Goal: Entertainment & Leisure: Consume media (video, audio)

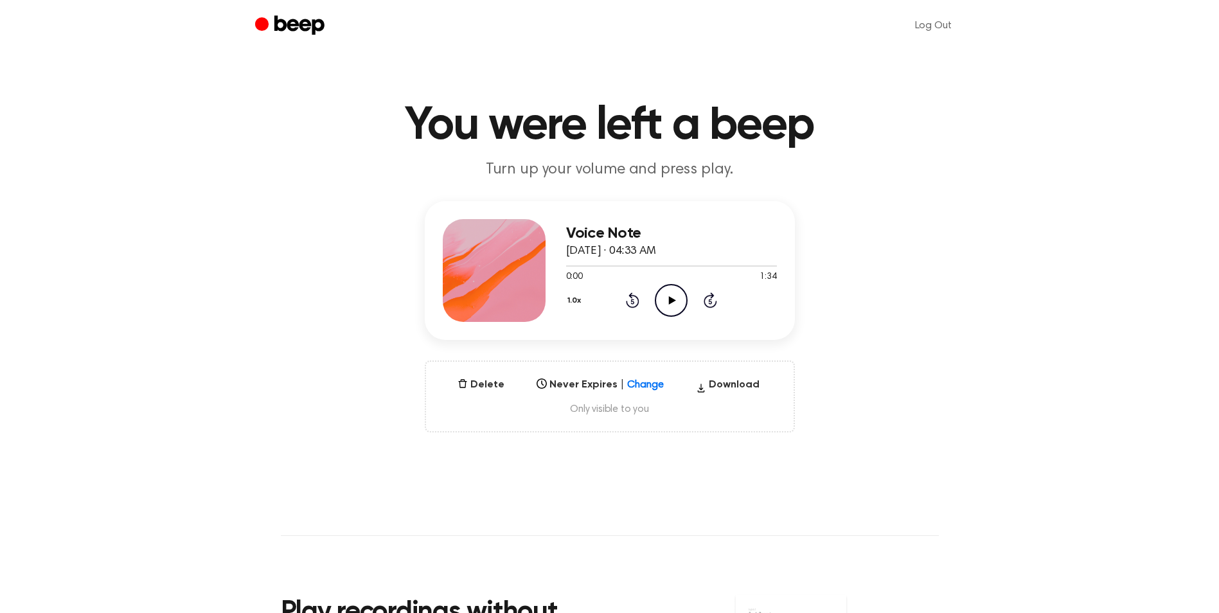
click at [673, 296] on icon "Play Audio" at bounding box center [671, 300] width 33 height 33
click at [666, 301] on icon "Play Audio" at bounding box center [671, 300] width 33 height 33
click at [667, 301] on icon "Play Audio" at bounding box center [671, 300] width 33 height 33
